Goal: Communication & Community: Connect with others

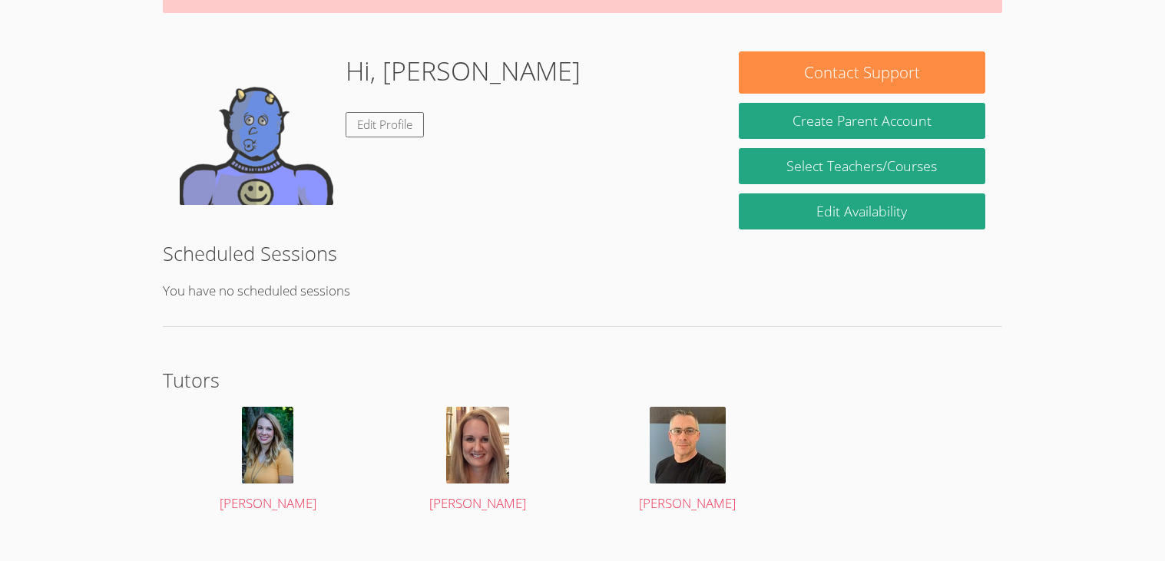
scroll to position [200, 0]
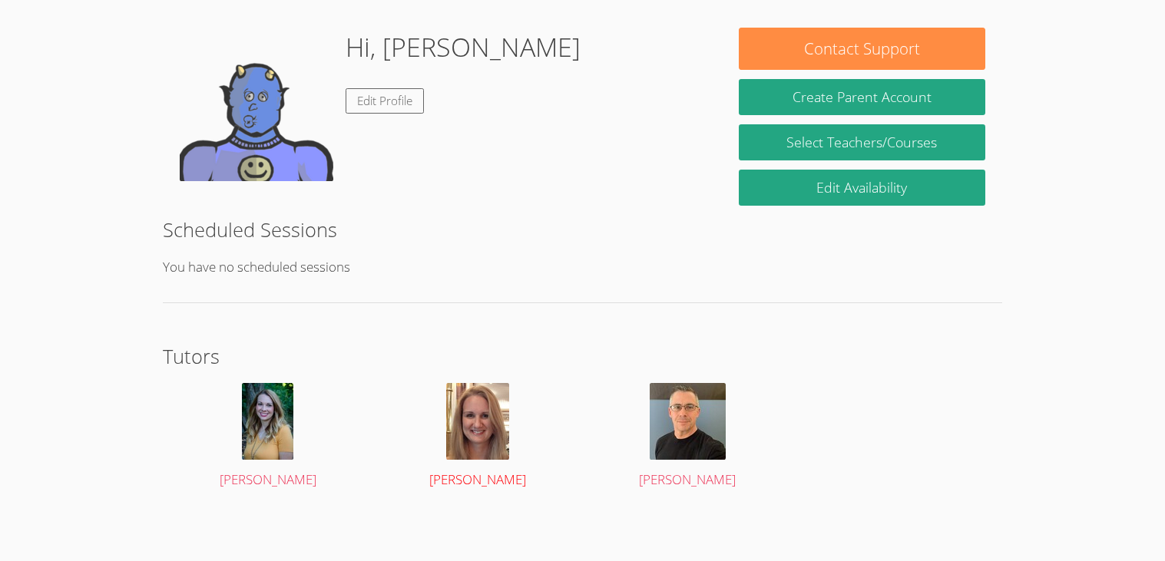
click at [472, 442] on img at bounding box center [477, 421] width 63 height 77
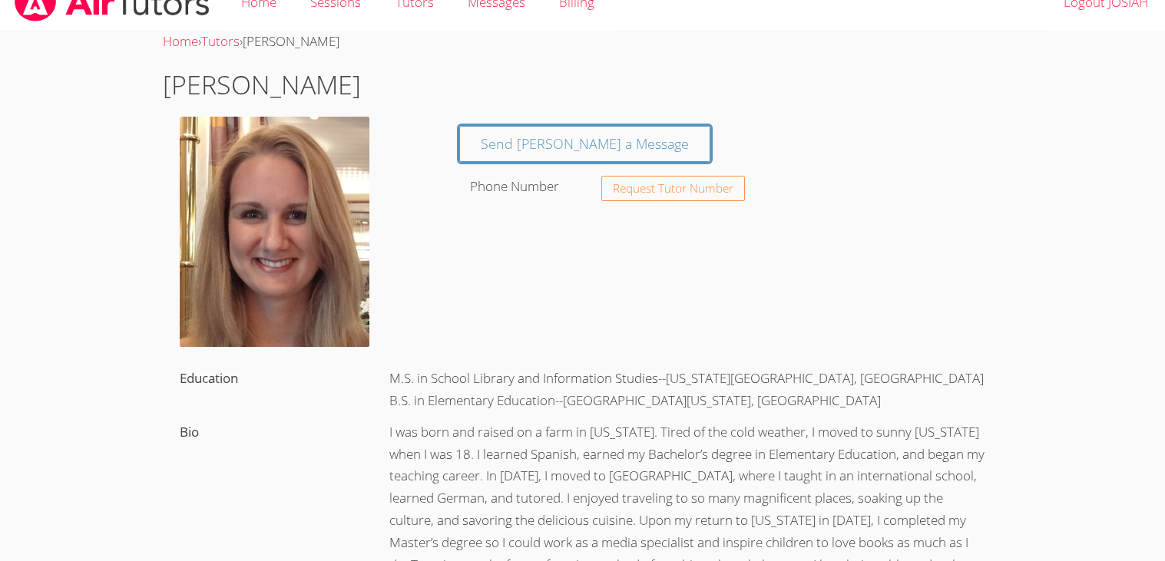
scroll to position [22, 0]
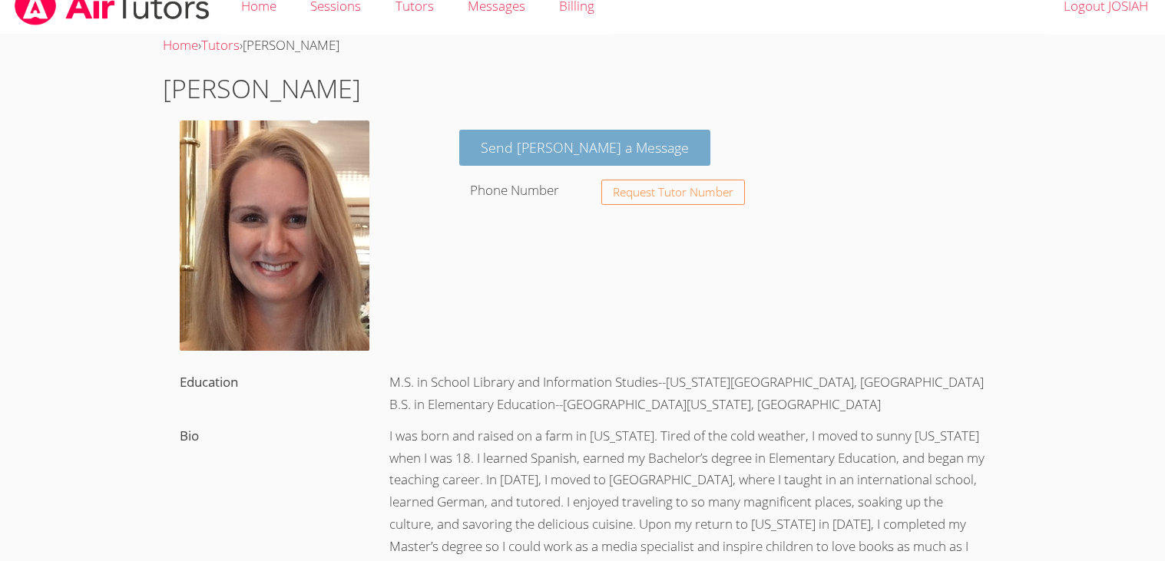
click at [532, 154] on link "Send [PERSON_NAME] a Message" at bounding box center [584, 148] width 251 height 36
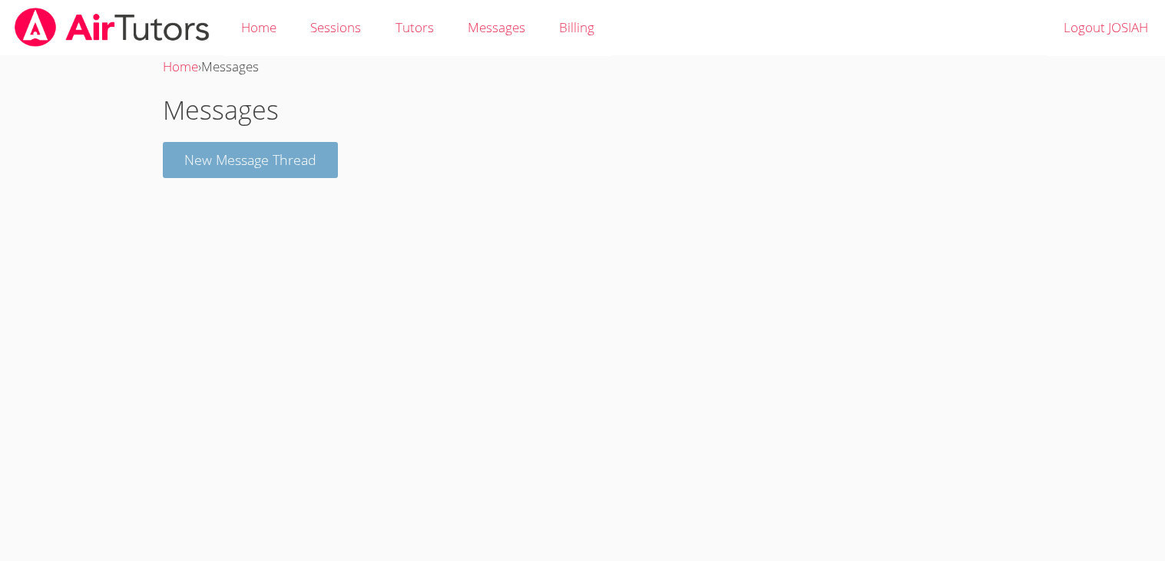
click at [199, 150] on button "New Message Thread" at bounding box center [250, 160] width 175 height 36
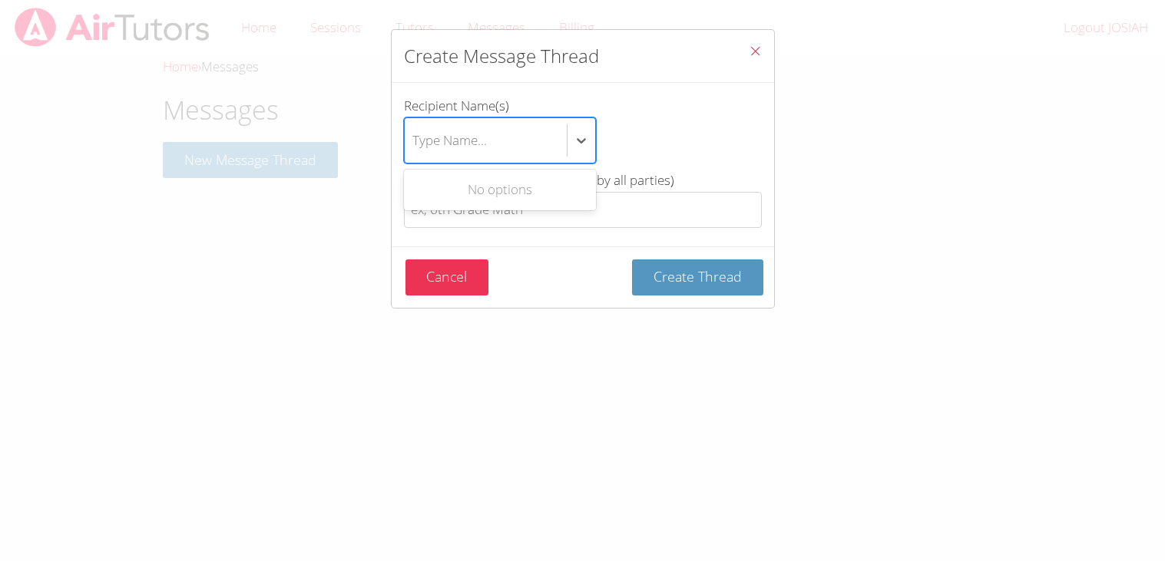
click at [495, 154] on div "Type Name..." at bounding box center [486, 140] width 162 height 45
click at [414, 154] on input "Recipient Name(s) Use Up and Down to choose options, press Enter to select the …" at bounding box center [413, 140] width 2 height 35
type input "a"
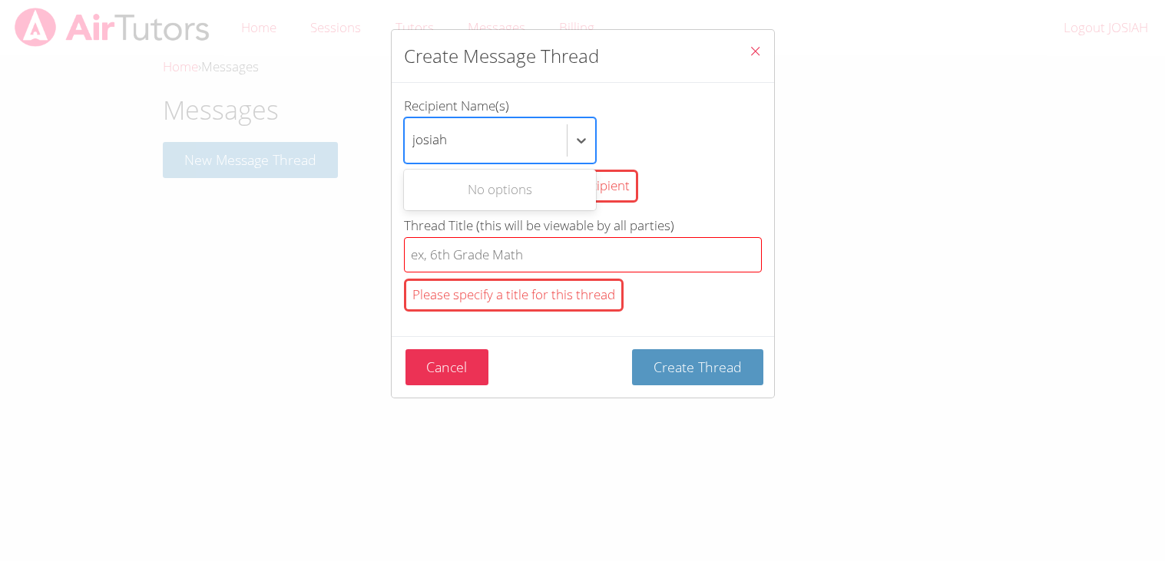
type input "josiah"
click at [524, 246] on input "Thread Title (this will be viewable by all parties) Please specify a title for …" at bounding box center [583, 255] width 358 height 36
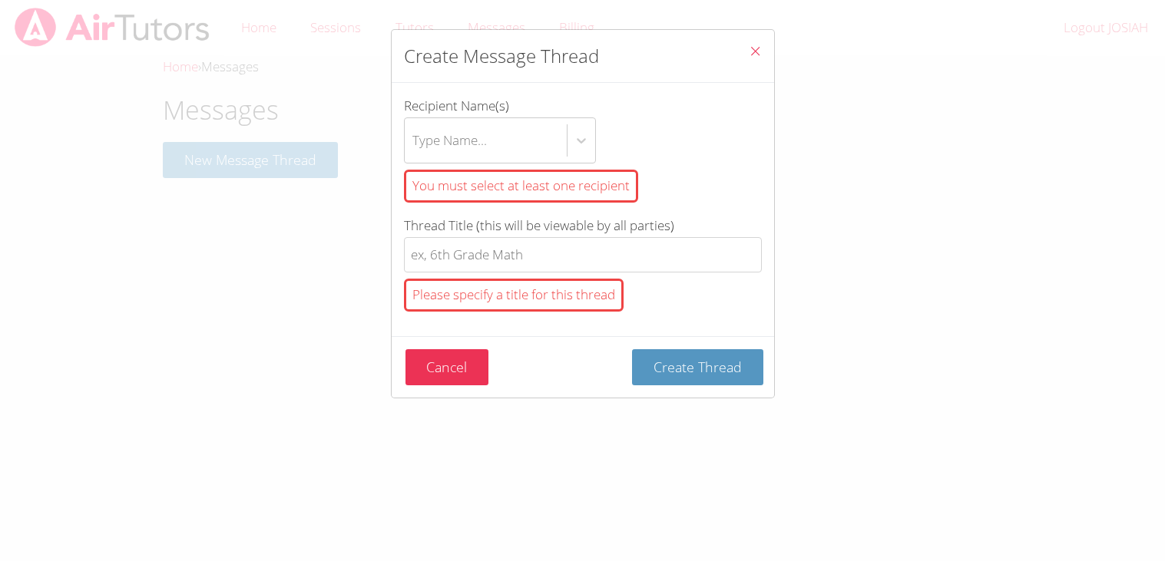
click at [582, 203] on div "You must select at least one recipient" at bounding box center [583, 186] width 358 height 45
click at [414, 158] on input "Recipient Name(s) Type Name... You must select at least one recipient" at bounding box center [413, 140] width 2 height 35
click at [588, 196] on div "You must select at least one recipient" at bounding box center [521, 186] width 234 height 33
click at [414, 158] on input "Recipient Name(s) option , deselected. Select is focused ,type to refine list, …" at bounding box center [413, 140] width 2 height 35
click at [698, 357] on button "Create Thread" at bounding box center [697, 367] width 131 height 36
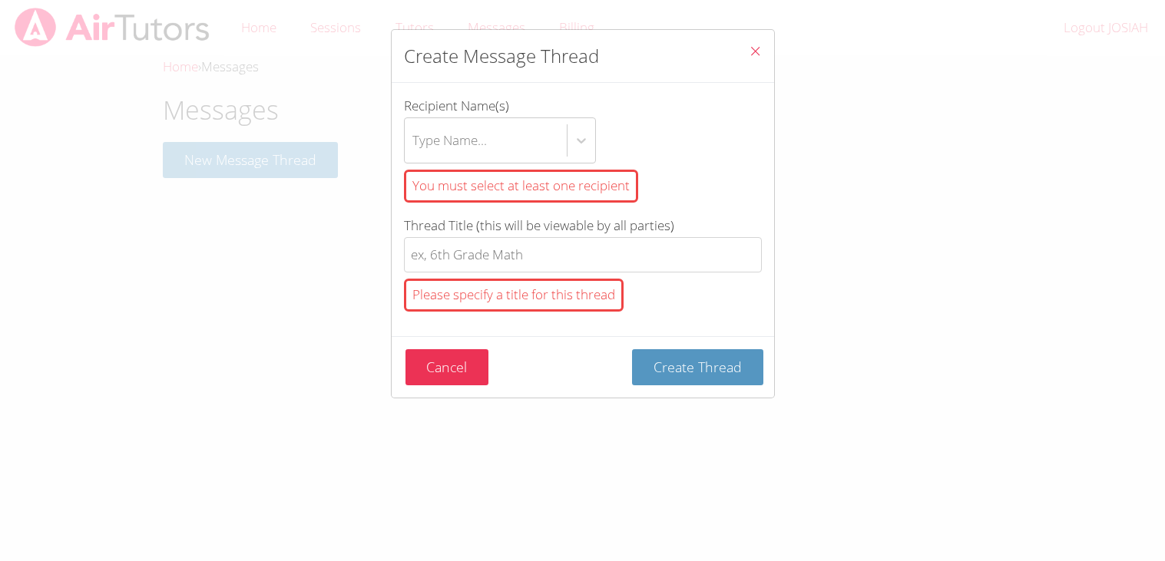
click at [532, 296] on div "Please specify a title for this thread" at bounding box center [514, 295] width 220 height 33
click at [532, 273] on input "Thread Title (this will be viewable by all parties) Please specify a title for …" at bounding box center [583, 255] width 358 height 36
